Goal: Information Seeking & Learning: Learn about a topic

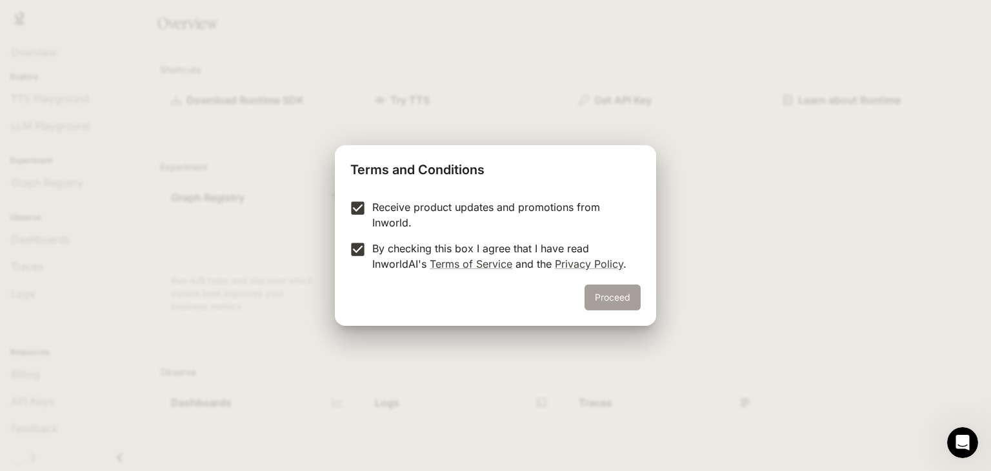
click at [612, 297] on button "Proceed" at bounding box center [613, 298] width 56 height 26
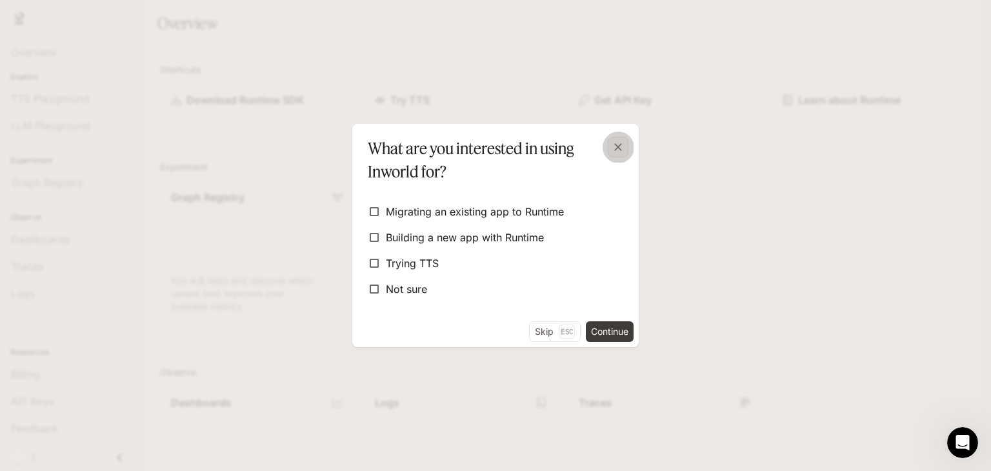
click at [617, 148] on icon "button" at bounding box center [618, 147] width 8 height 8
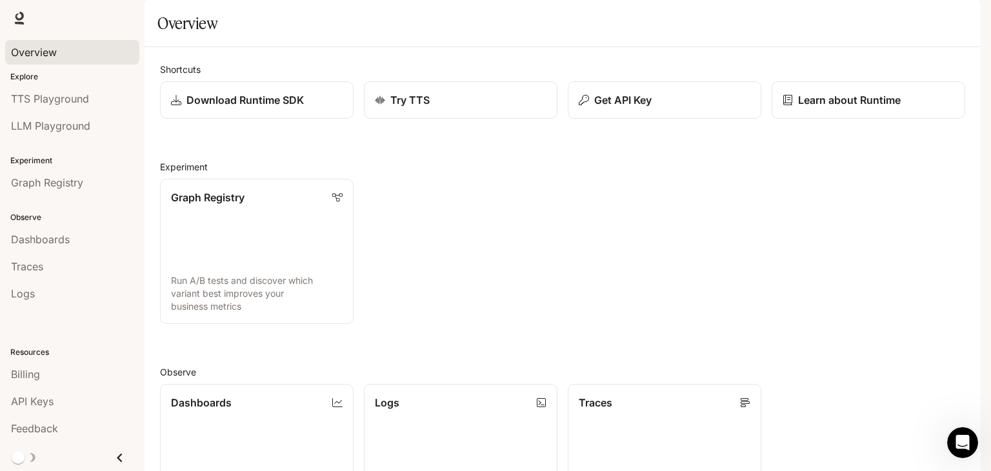
click at [46, 50] on span "Overview" at bounding box center [34, 52] width 46 height 15
click at [32, 51] on span "Overview" at bounding box center [34, 52] width 46 height 15
click at [825, 119] on link "Learn about Runtime" at bounding box center [869, 100] width 196 height 38
